Goal: Information Seeking & Learning: Learn about a topic

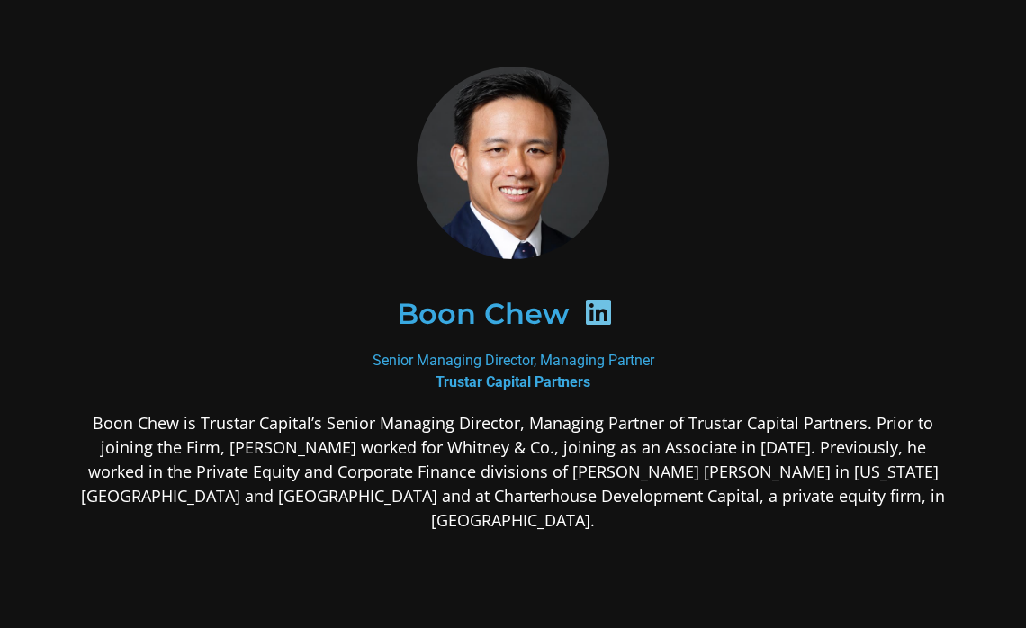
click at [262, 204] on div at bounding box center [513, 163] width 875 height 193
click at [39, 258] on div "Boon Chew Senior Managing Director, Managing Partner Trustar Capital Partners […" at bounding box center [513, 442] width 972 height 848
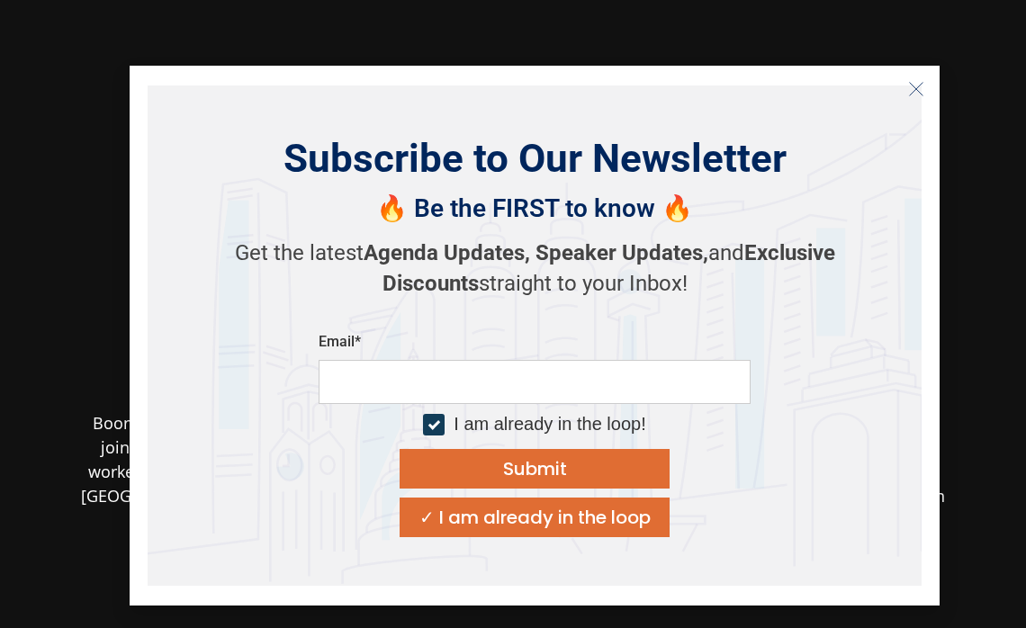
click at [916, 86] on icon "Close" at bounding box center [917, 89] width 16 height 16
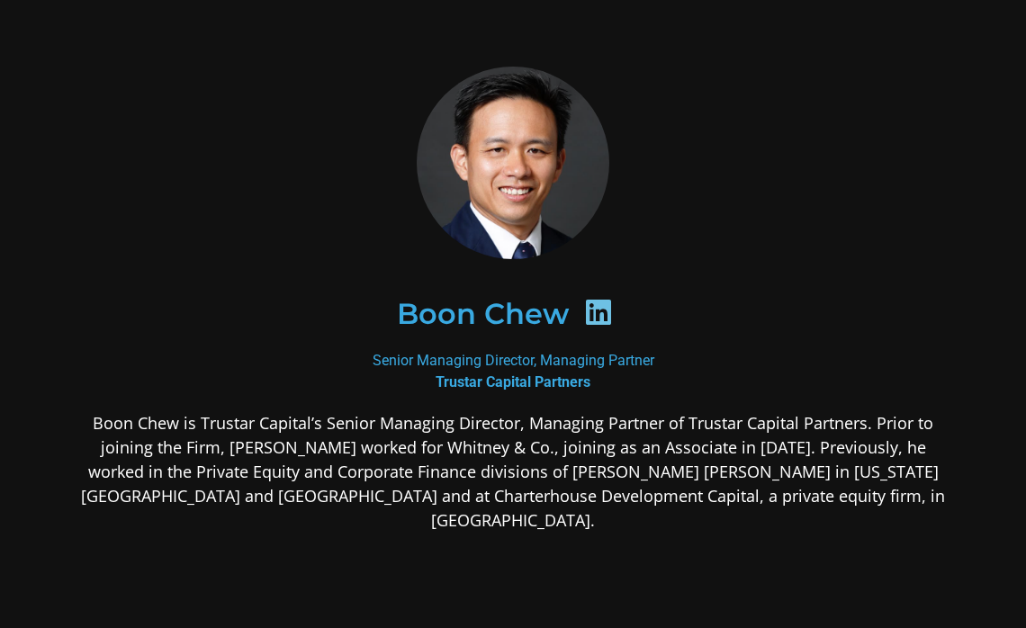
click at [394, 18] on div "Boon Chew Senior Managing Director, Managing Partner Trustar Capital Partners […" at bounding box center [513, 442] width 972 height 848
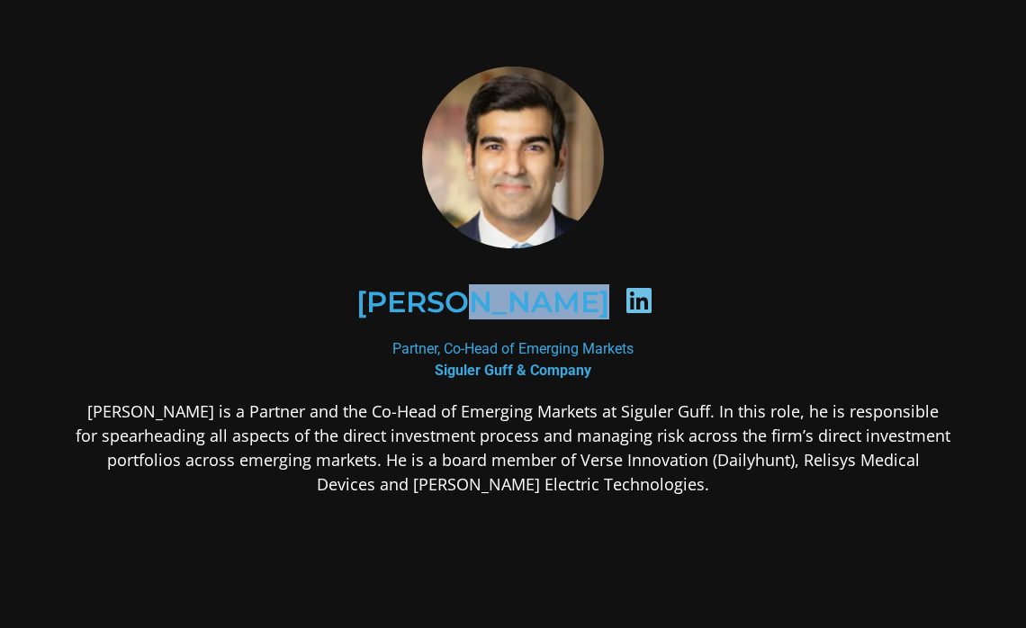
drag, startPoint x: 429, startPoint y: 304, endPoint x: 646, endPoint y: 296, distance: 218.0
click at [646, 296] on div "Shaun Khubchandani" at bounding box center [514, 302] width 788 height 93
click at [357, 290] on h2 "Shaun Khubchandani" at bounding box center [483, 302] width 253 height 29
drag, startPoint x: 324, startPoint y: 298, endPoint x: 646, endPoint y: 306, distance: 321.5
click at [646, 306] on div "Shaun Khubchandani" at bounding box center [514, 302] width 788 height 93
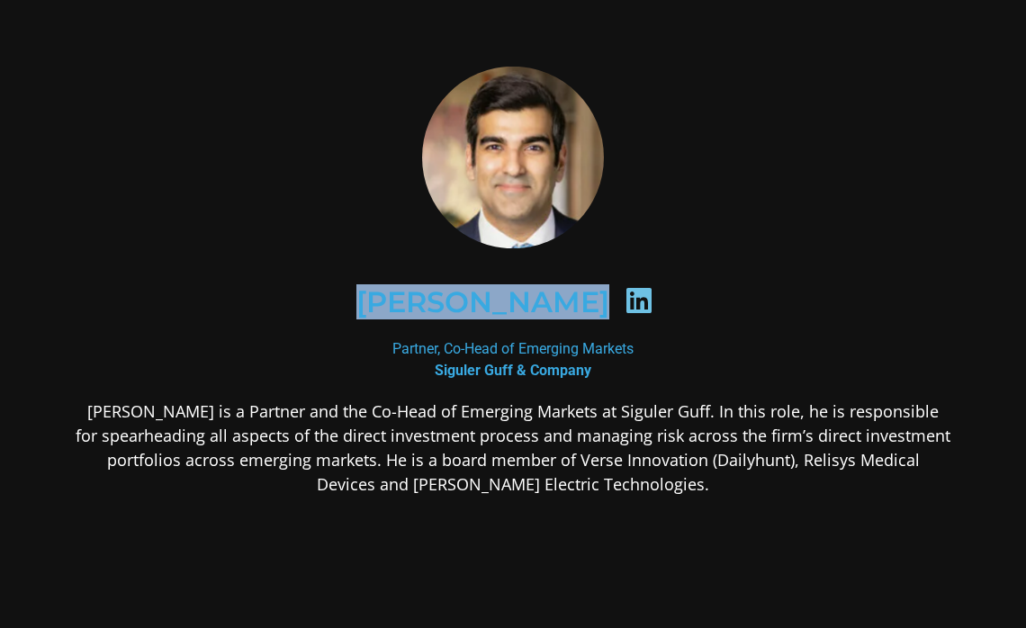
copy div "Shaun Khubchandani"
click at [654, 302] on icon at bounding box center [639, 300] width 29 height 29
